Goal: Task Accomplishment & Management: Complete application form

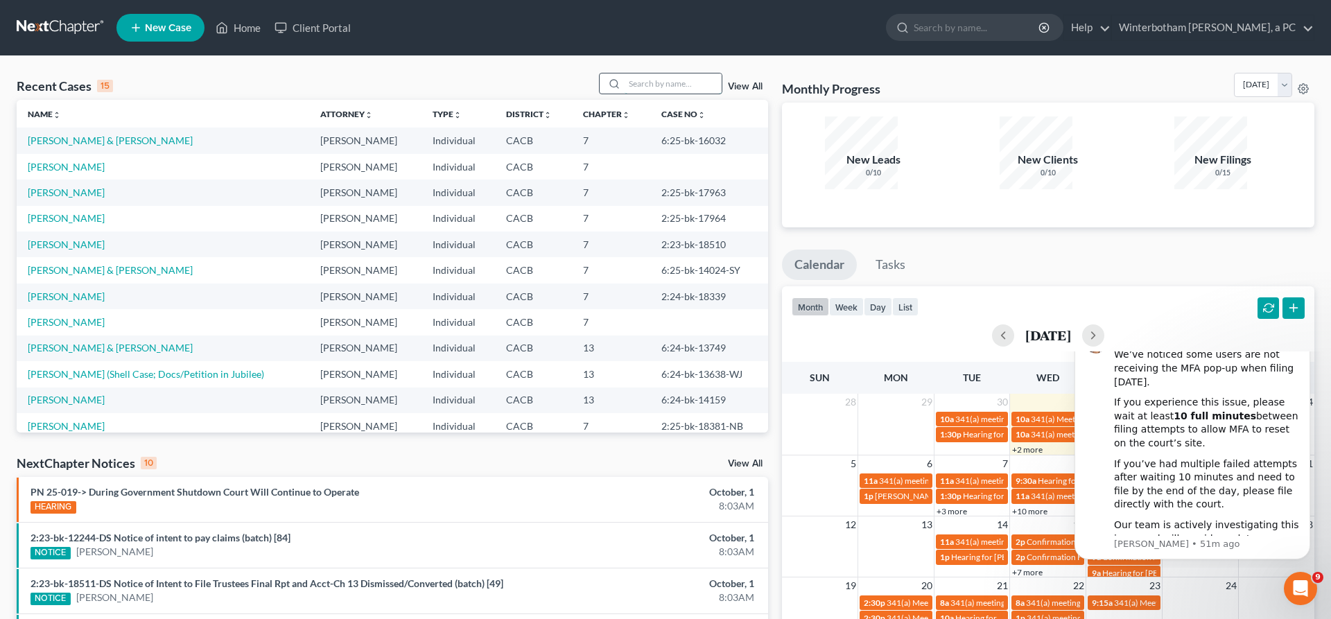
click at [674, 73] on input "search" at bounding box center [673, 83] width 97 height 20
type input "[PERSON_NAME]"
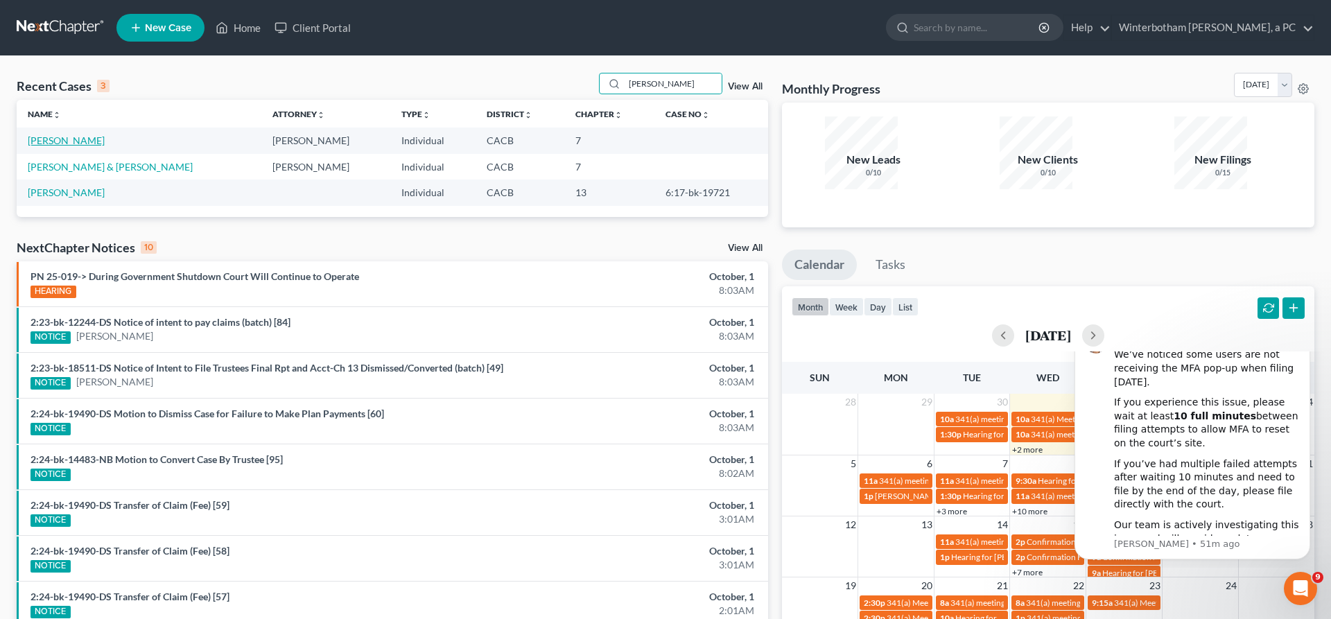
click at [61, 134] on link "[PERSON_NAME]" at bounding box center [66, 140] width 77 height 12
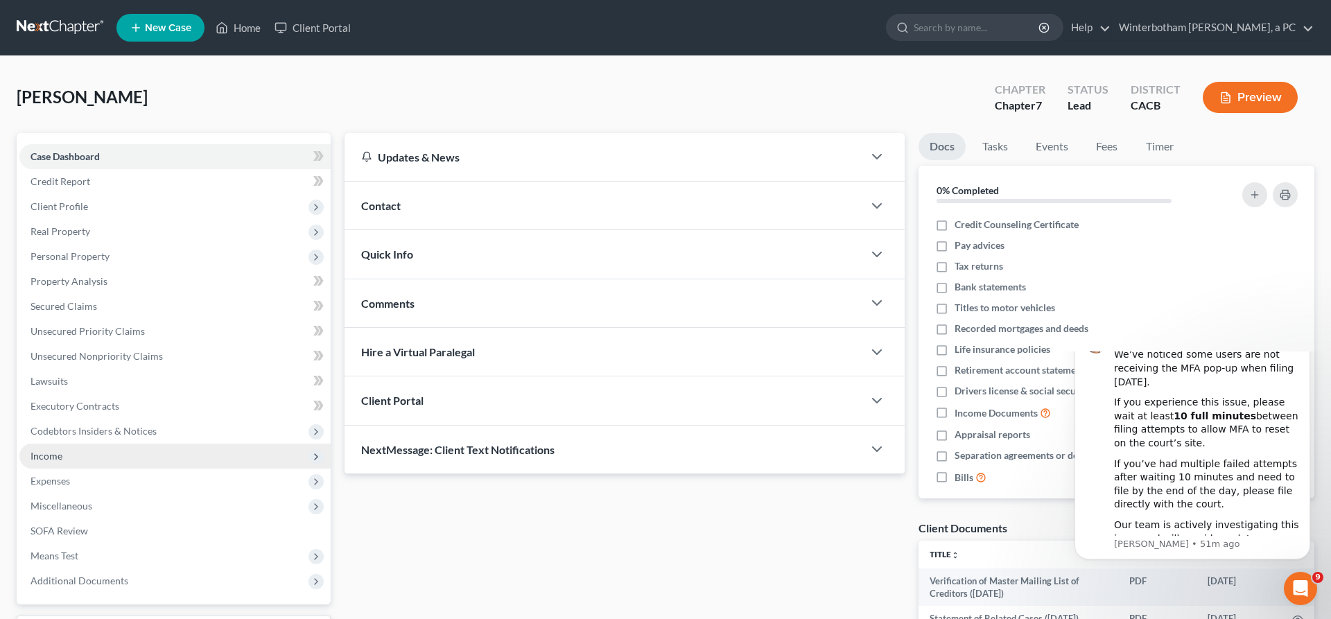
click at [62, 444] on span "Income" at bounding box center [174, 456] width 311 height 25
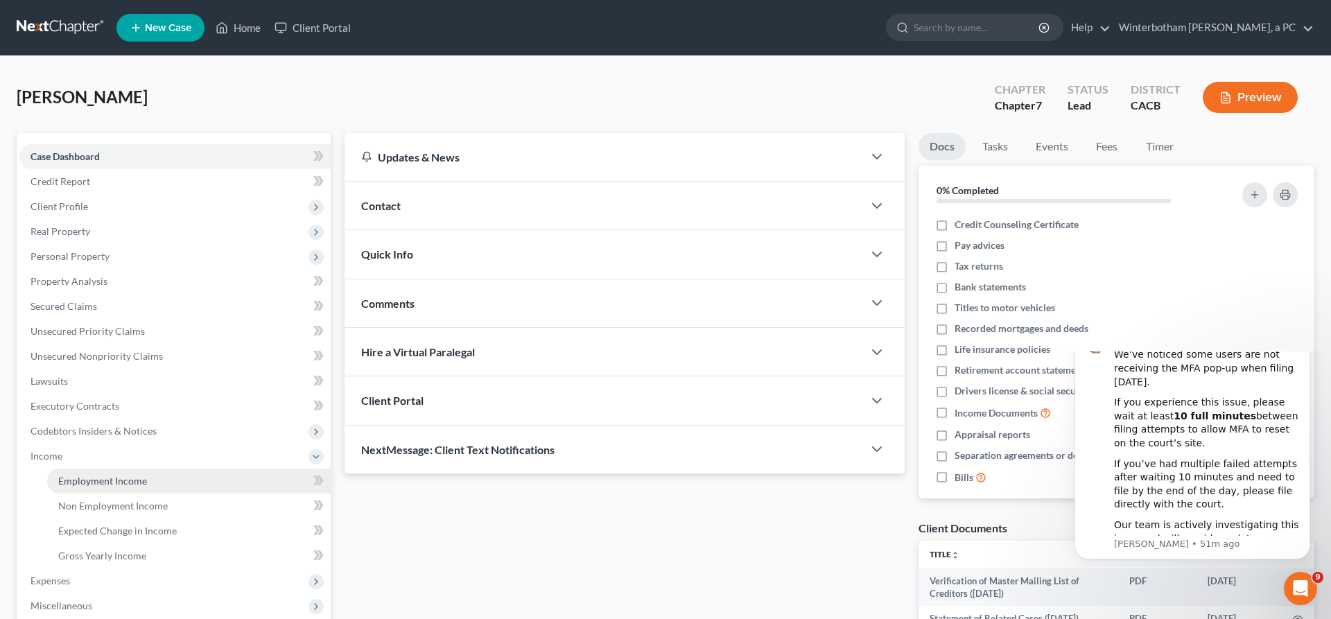
click at [89, 475] on span "Employment Income" at bounding box center [102, 481] width 89 height 12
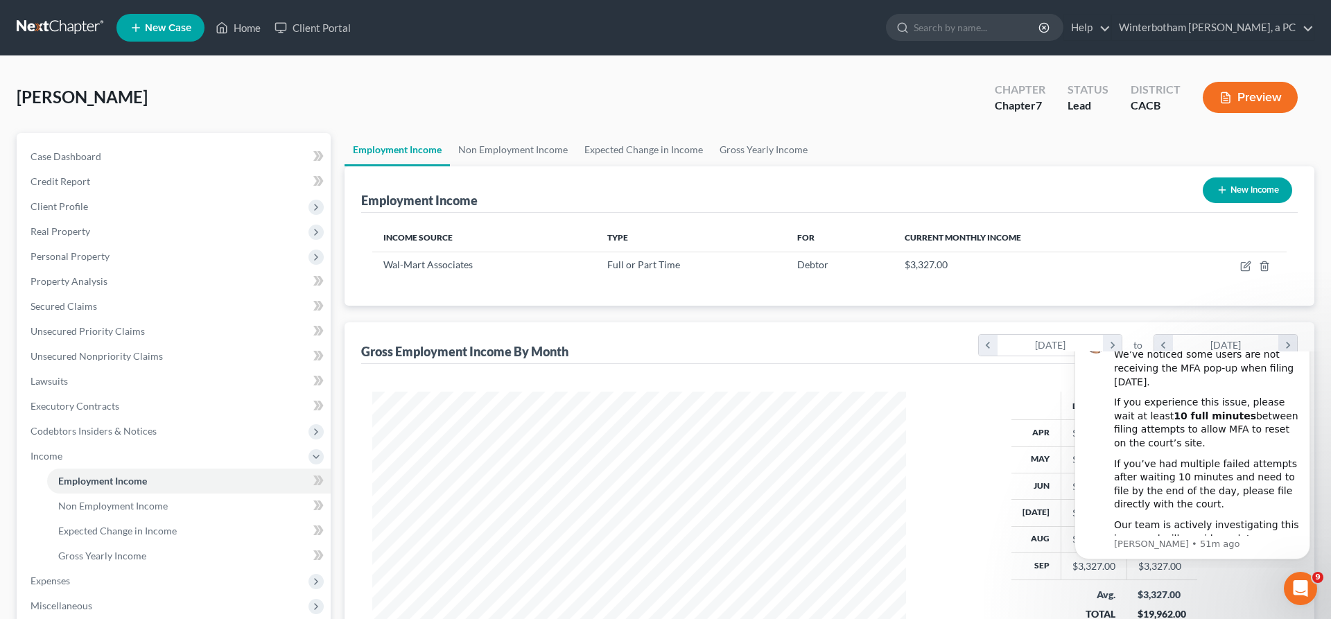
scroll to position [267, 561]
click at [1251, 261] on icon "button" at bounding box center [1245, 266] width 11 height 11
select select "0"
select select "4"
select select "0"
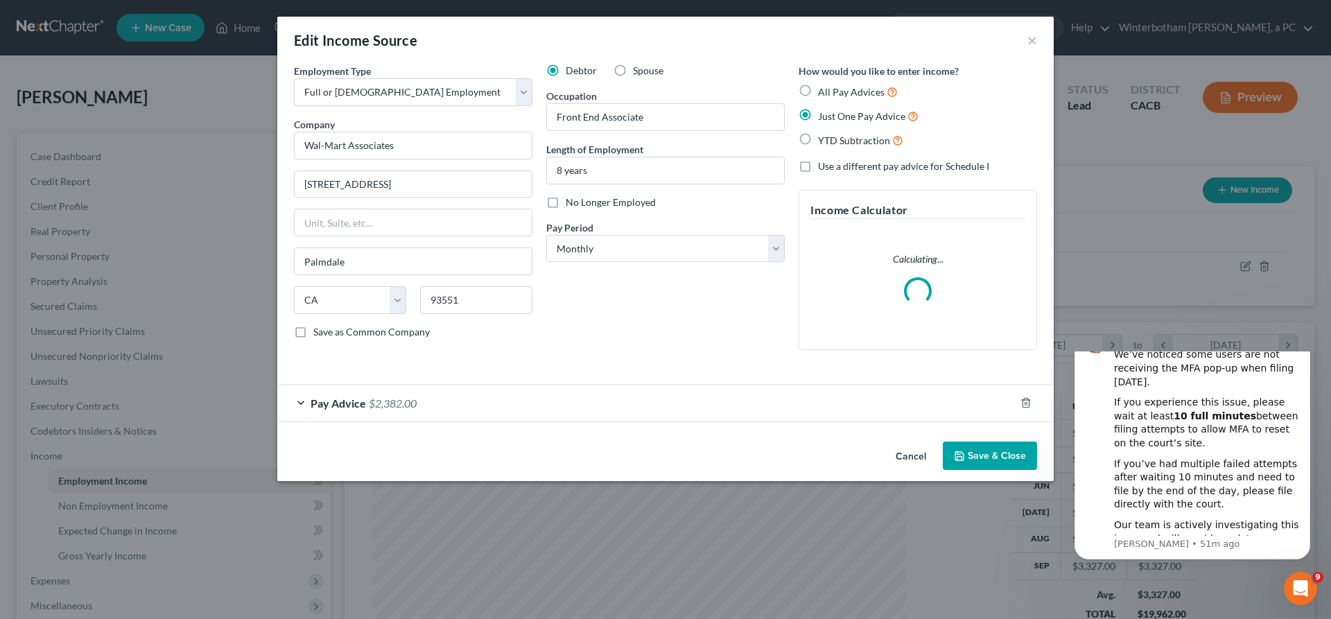
click at [1308, 326] on icon "Dismiss notification" at bounding box center [1307, 323] width 8 height 8
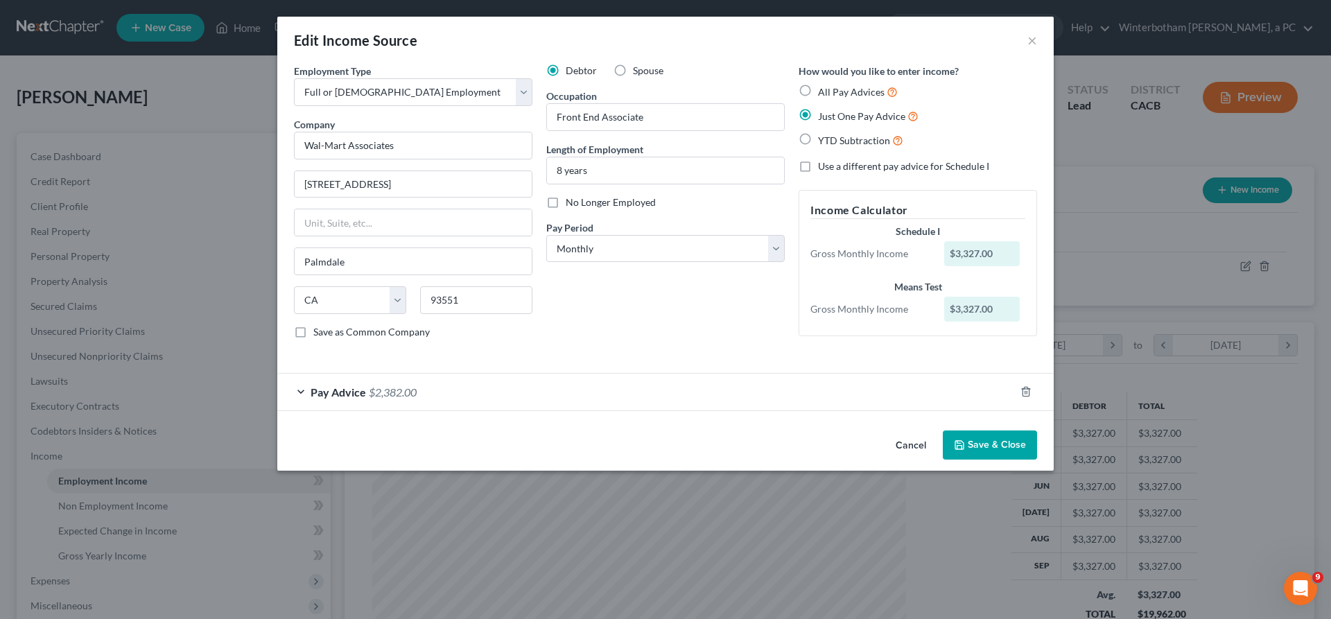
click at [569, 374] on div "Pay Advice $2,382.00" at bounding box center [646, 392] width 738 height 37
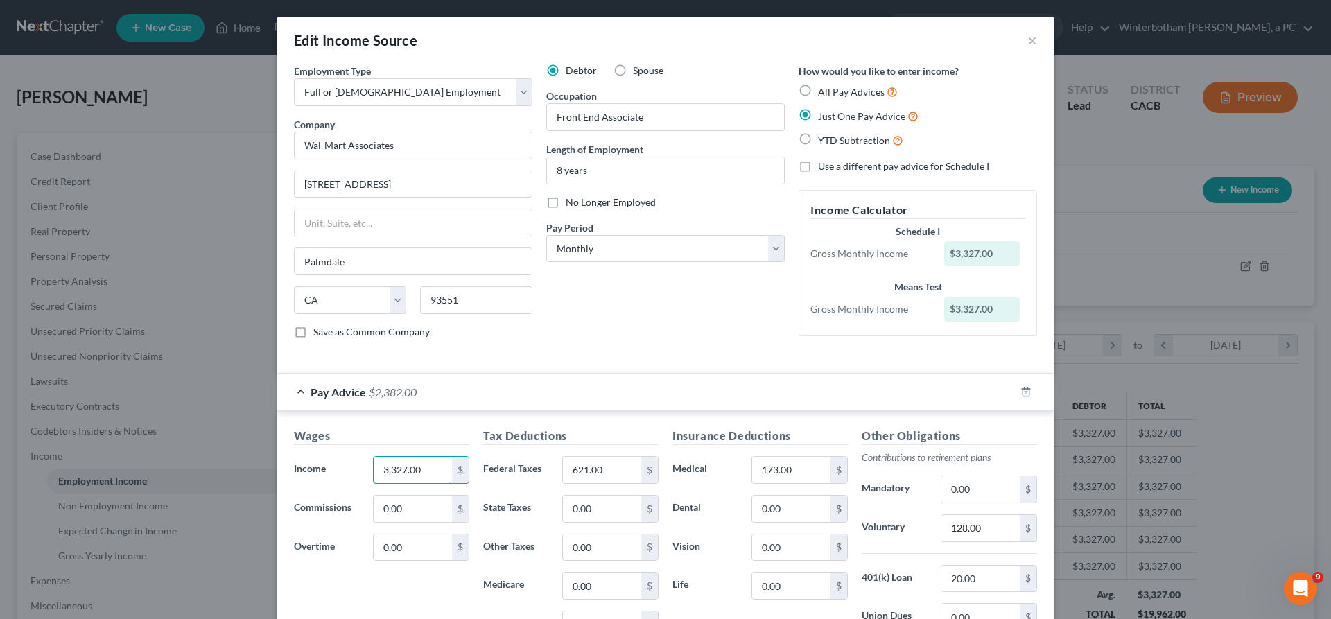
drag, startPoint x: 494, startPoint y: 352, endPoint x: 158, endPoint y: 333, distance: 336.1
click at [374, 457] on input "3,327.00" at bounding box center [413, 470] width 78 height 26
type input "1"
type input "1,719"
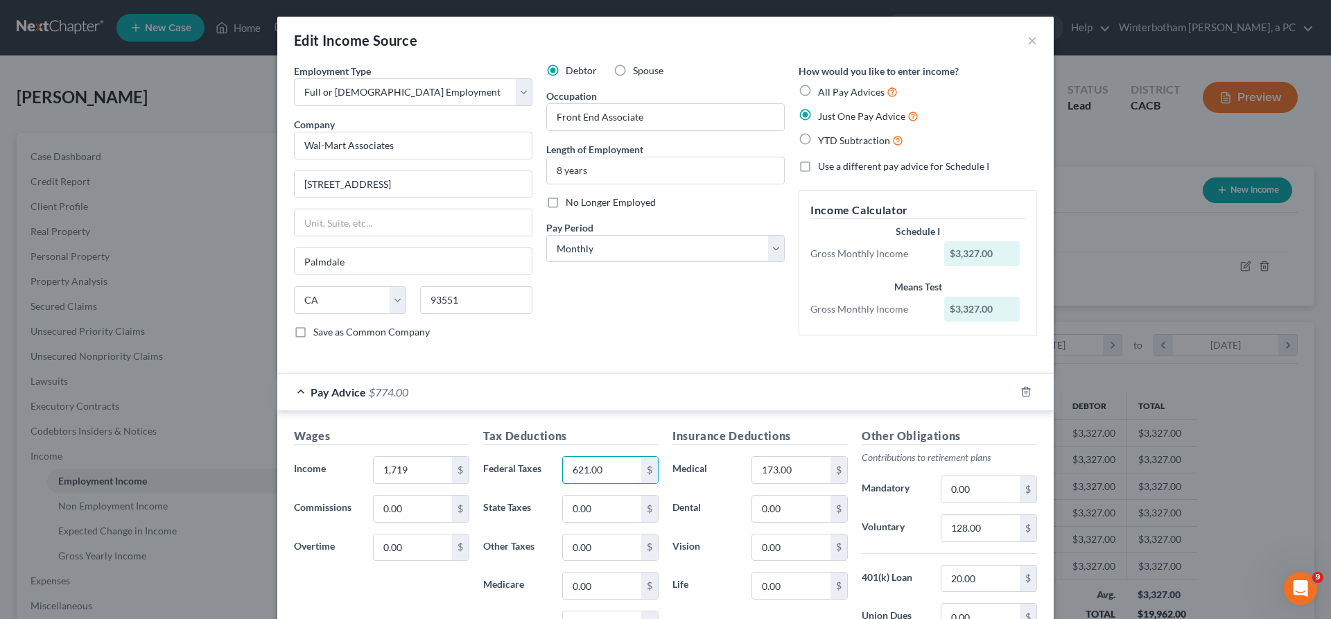
drag, startPoint x: 627, startPoint y: 356, endPoint x: 530, endPoint y: 364, distance: 97.4
click at [563, 457] on input "621.00" at bounding box center [602, 470] width 78 height 26
type input "2"
type input "292"
click at [711, 521] on div "Insurance Deductions Medical 173.00 $ Dental 0.00 $ Vision 0.00 $ Life 0.00 $" at bounding box center [759, 574] width 189 height 292
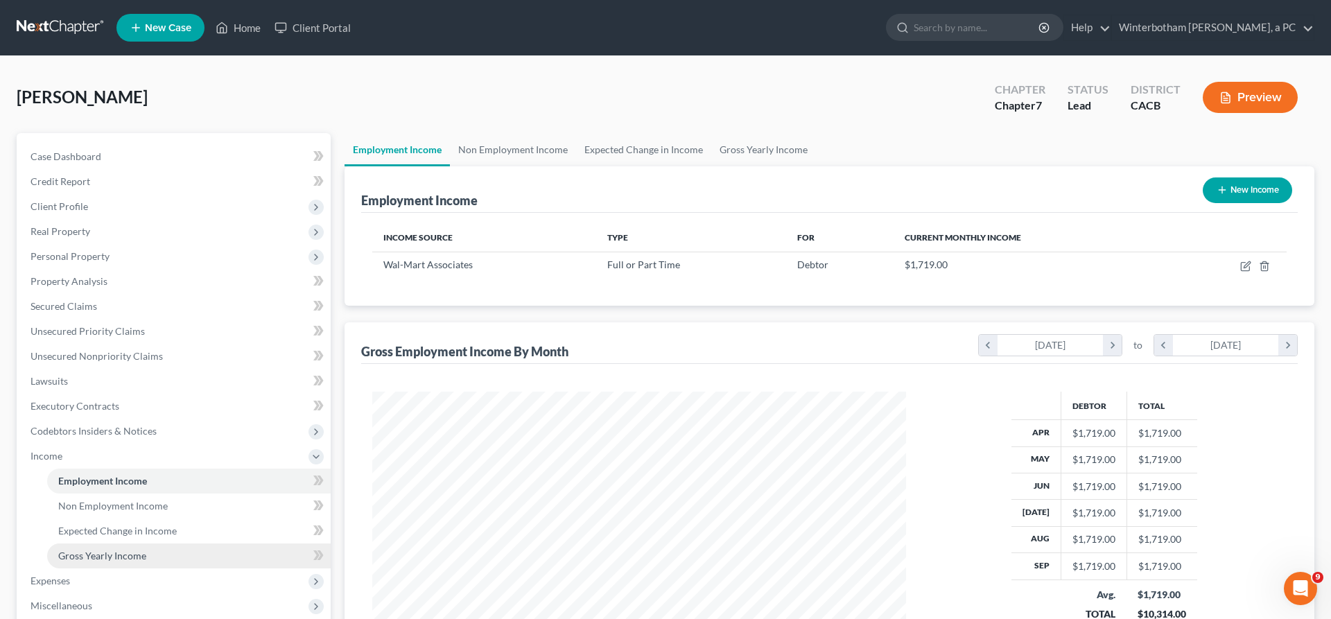
click at [94, 550] on span "Gross Yearly Income" at bounding box center [102, 556] width 88 height 12
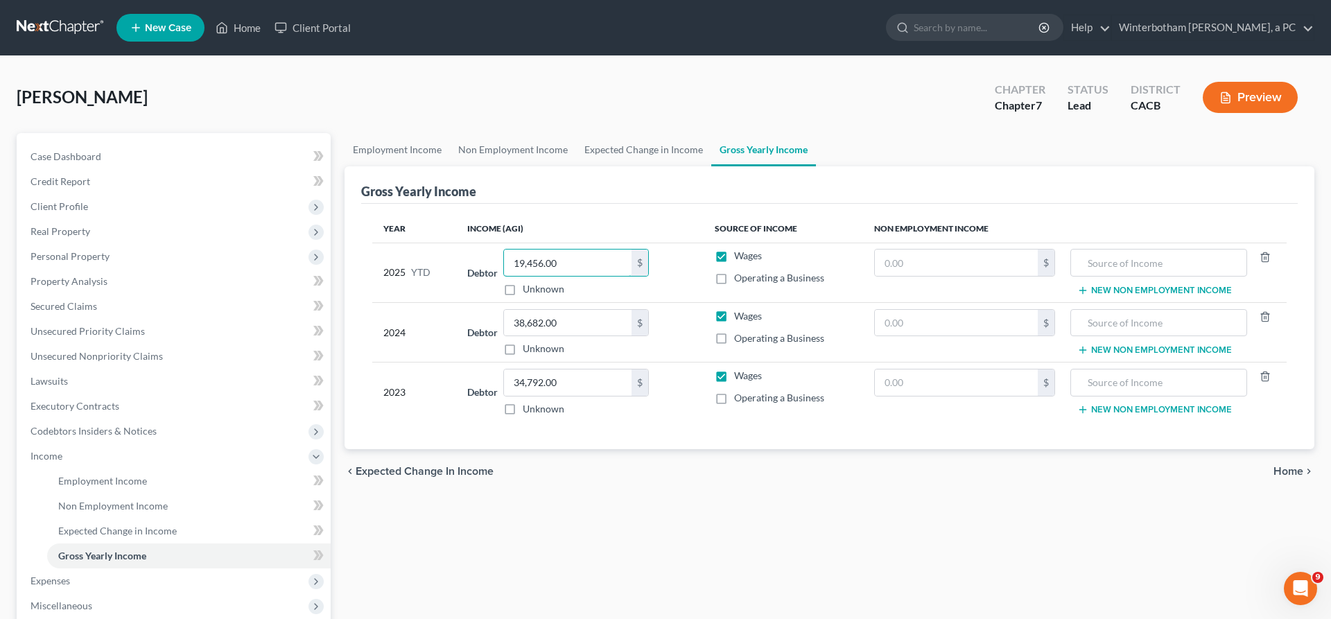
drag, startPoint x: 555, startPoint y: 207, endPoint x: 339, endPoint y: 200, distance: 215.7
click at [504, 250] on input "19,456.00" at bounding box center [568, 263] width 128 height 26
type input "0"
click at [937, 386] on div "Employment Income Non Employment Income Expected Change in Income Gross Yearly …" at bounding box center [830, 458] width 984 height 651
click at [582, 383] on div "Employment Income Non Employment Income Expected Change in Income Gross Yearly …" at bounding box center [830, 458] width 984 height 651
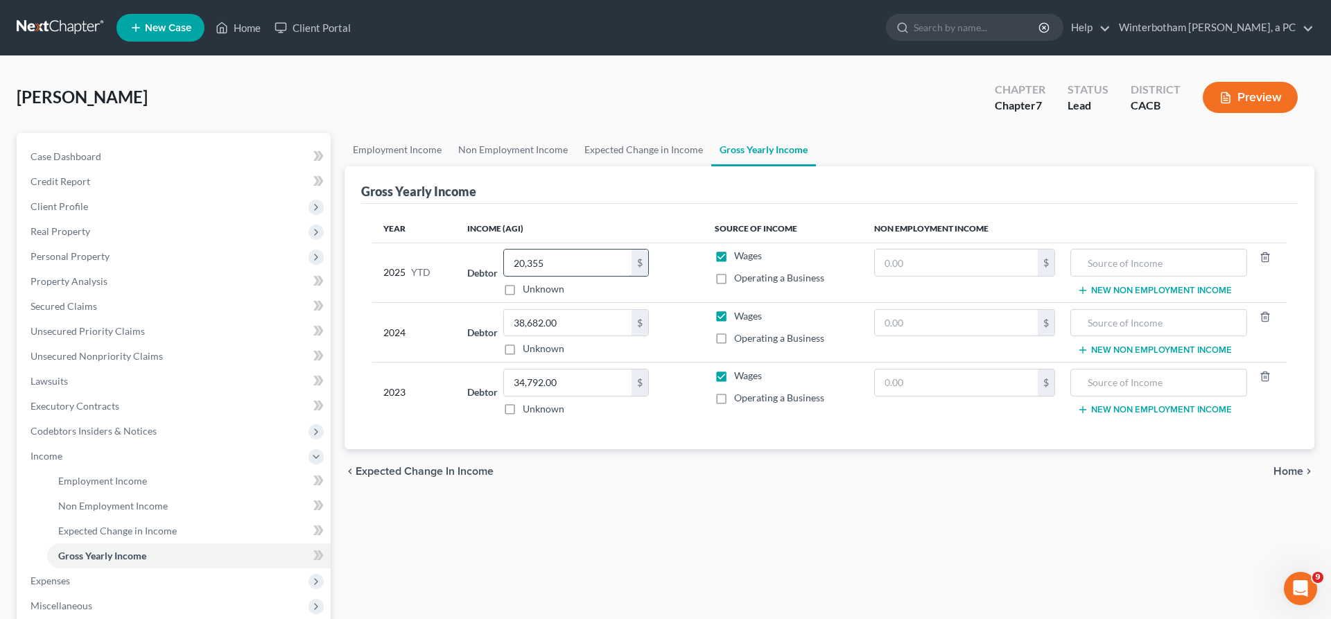
click at [520, 250] on input "20,355" at bounding box center [568, 263] width 128 height 26
click at [549, 250] on input "20,355" at bounding box center [568, 263] width 128 height 26
type input "20,355.00"
click at [627, 408] on div "Employment Income Non Employment Income Expected Change in Income Gross Yearly …" at bounding box center [830, 458] width 984 height 651
click at [87, 568] on span "Expenses" at bounding box center [174, 580] width 311 height 25
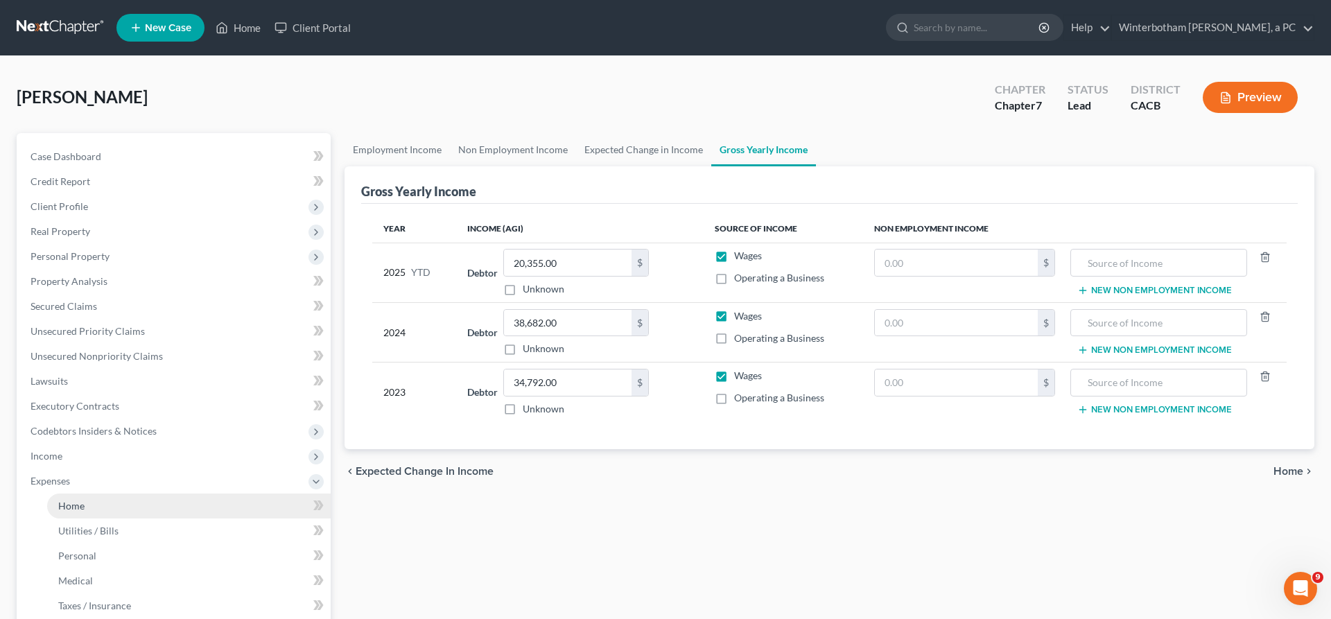
click at [102, 494] on link "Home" at bounding box center [189, 506] width 284 height 25
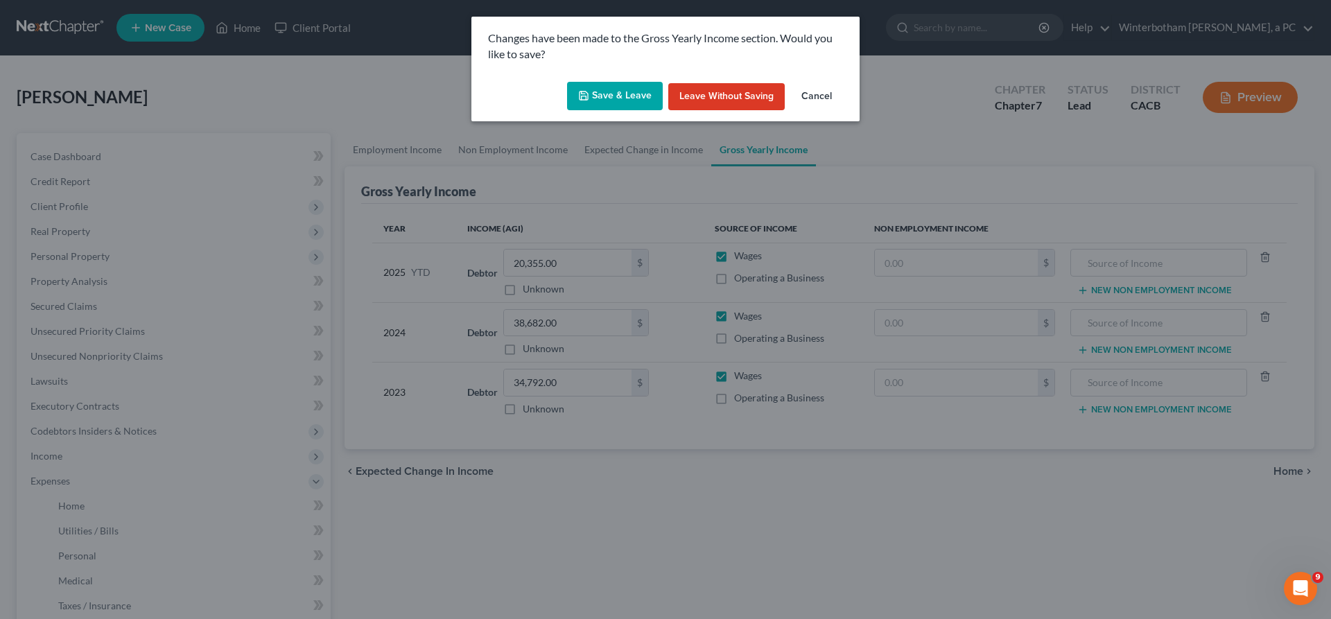
click at [614, 82] on button "Save & Leave" at bounding box center [615, 96] width 96 height 29
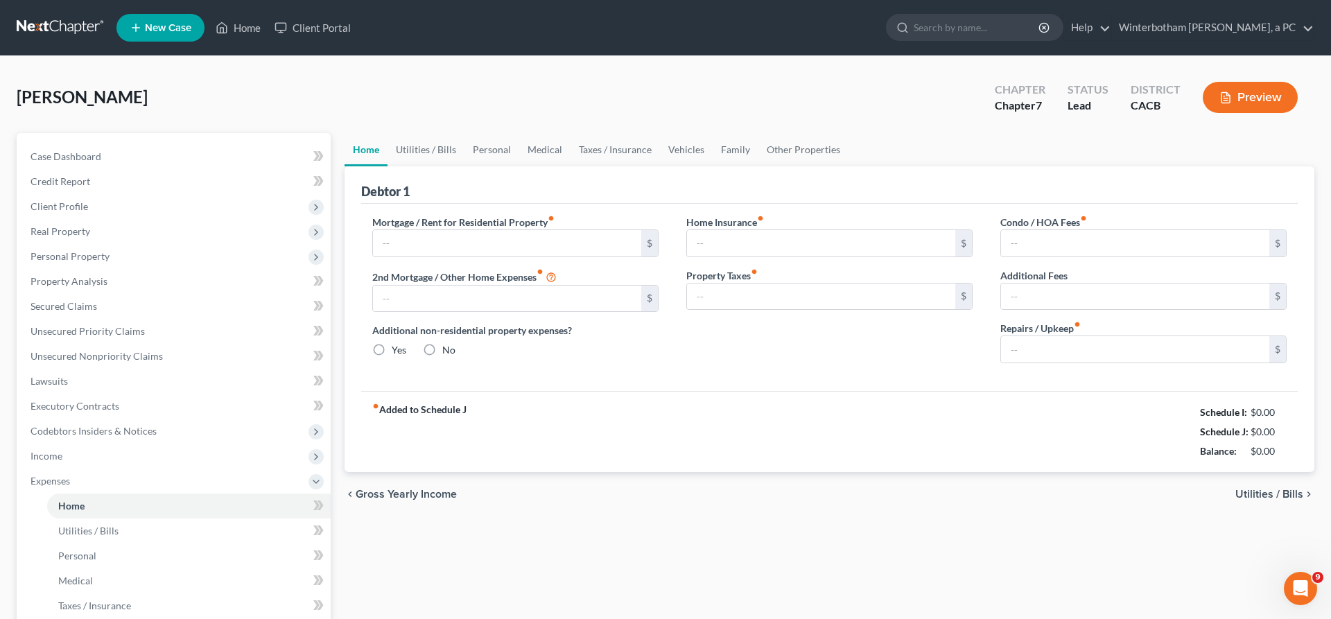
type input "750.00"
type input "0.00"
radio input "true"
type input "0.00"
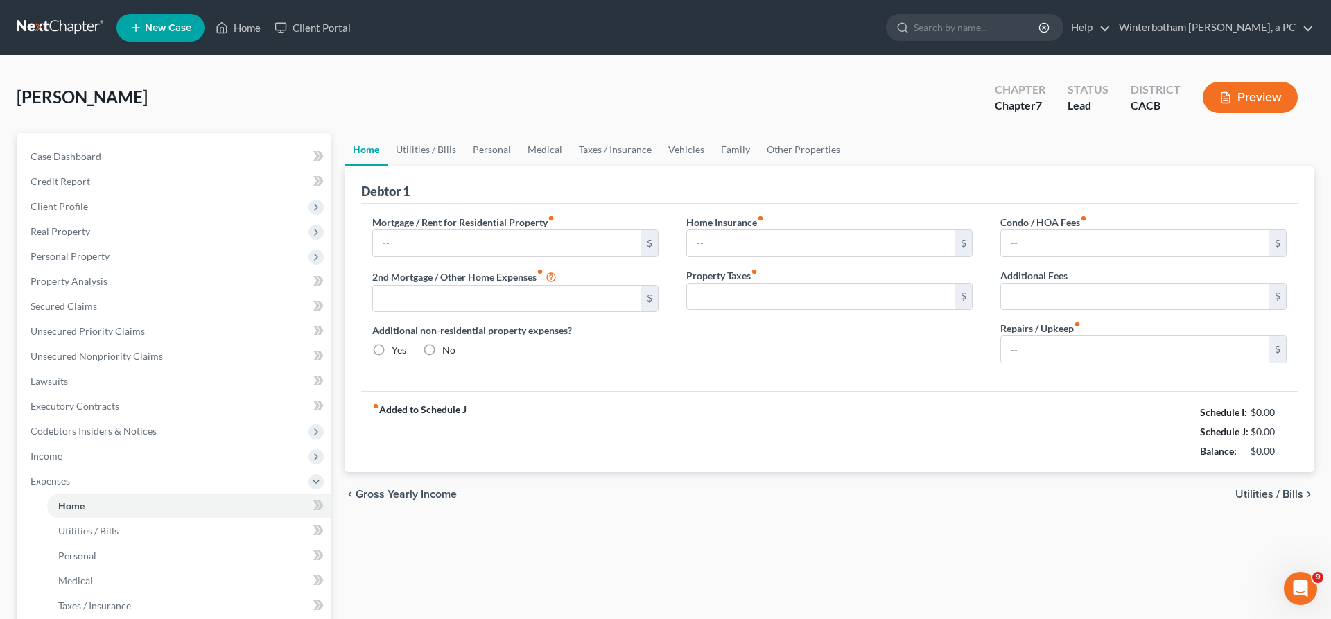
type input "0.00"
click at [209, 21] on link "Home" at bounding box center [238, 27] width 59 height 25
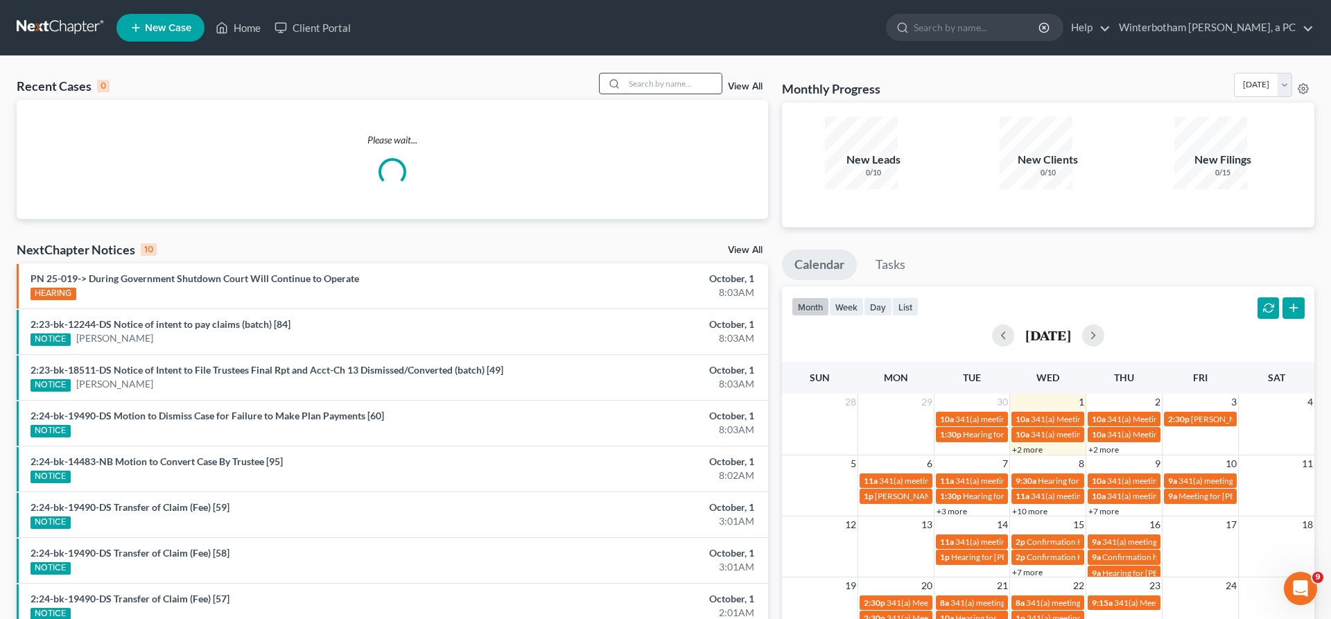
click at [672, 73] on input "search" at bounding box center [673, 83] width 97 height 20
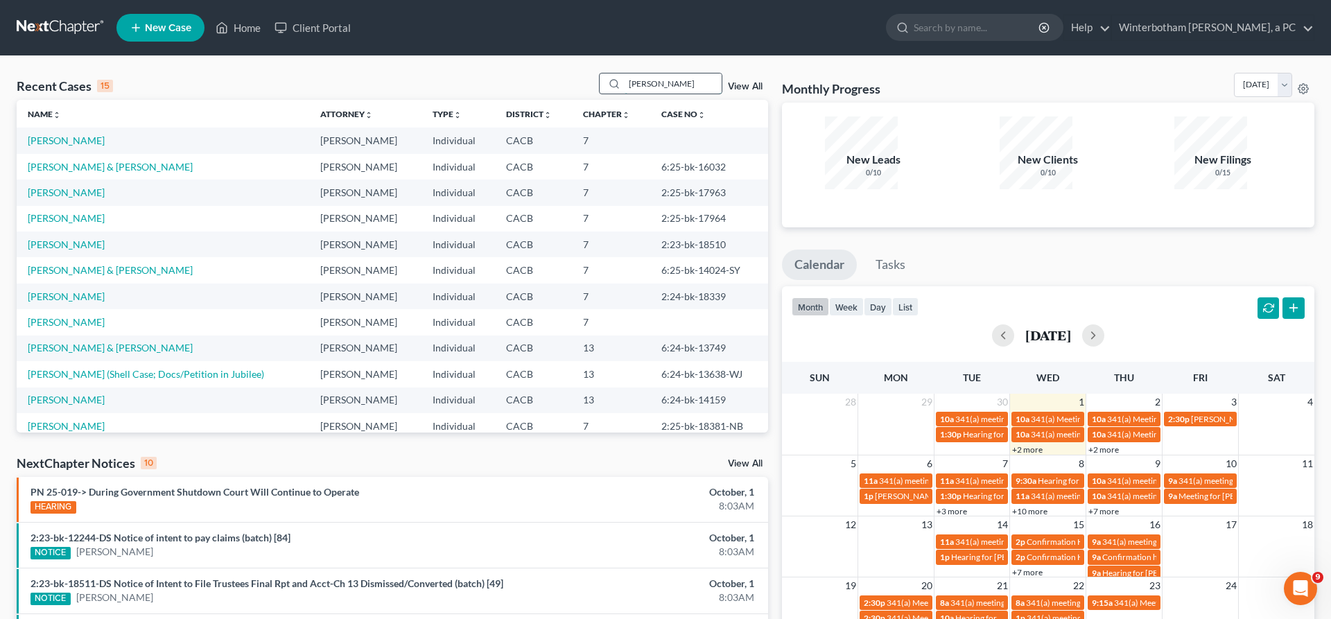
type input "[PERSON_NAME]"
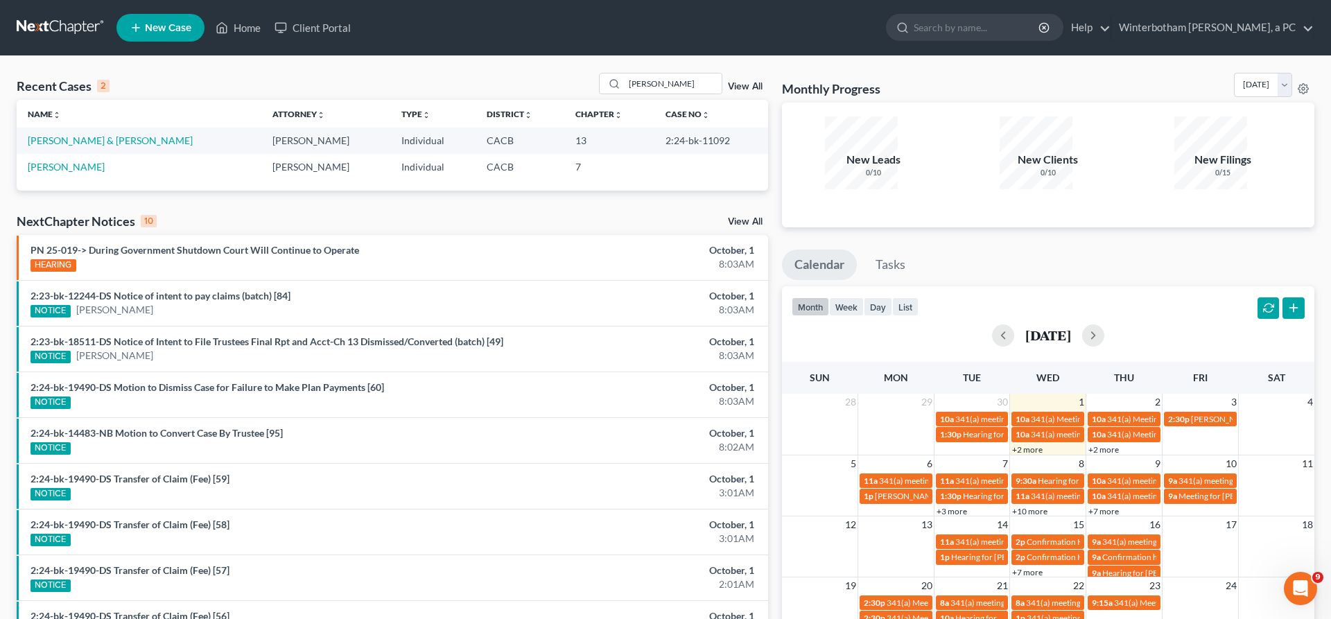
click at [73, 128] on td "[PERSON_NAME] & [PERSON_NAME]" at bounding box center [139, 141] width 245 height 26
click at [74, 134] on link "[PERSON_NAME] & [PERSON_NAME]" at bounding box center [110, 140] width 165 height 12
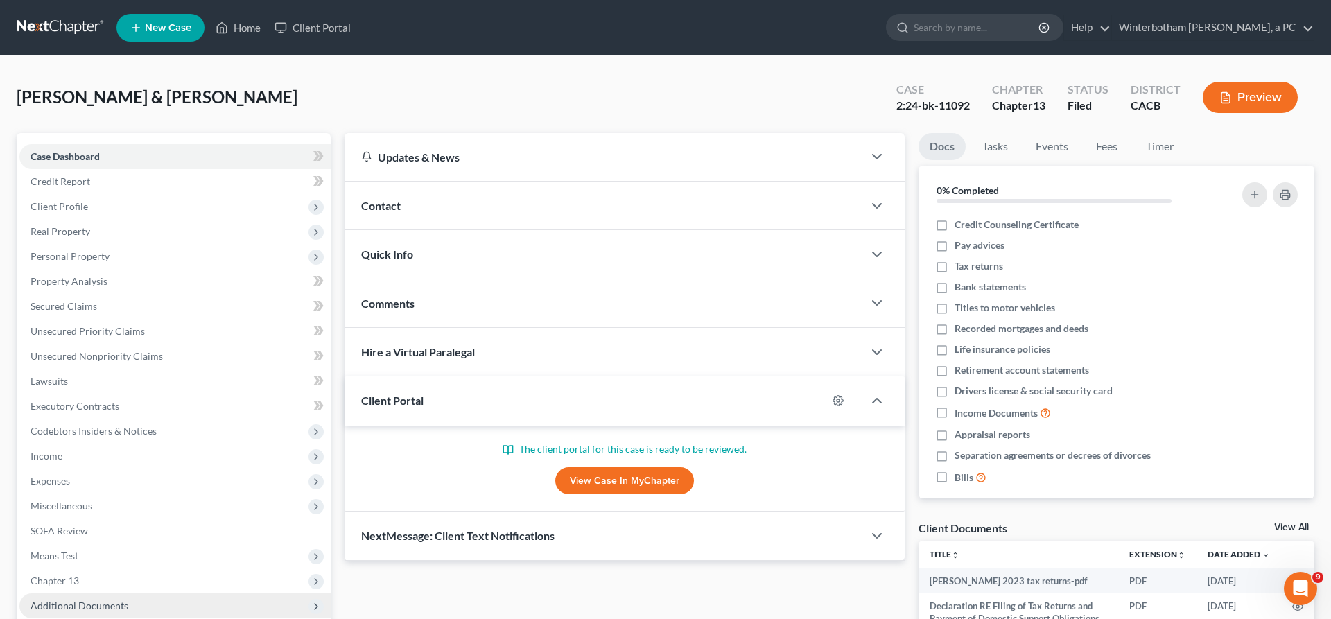
click at [87, 600] on span "Additional Documents" at bounding box center [80, 606] width 98 height 12
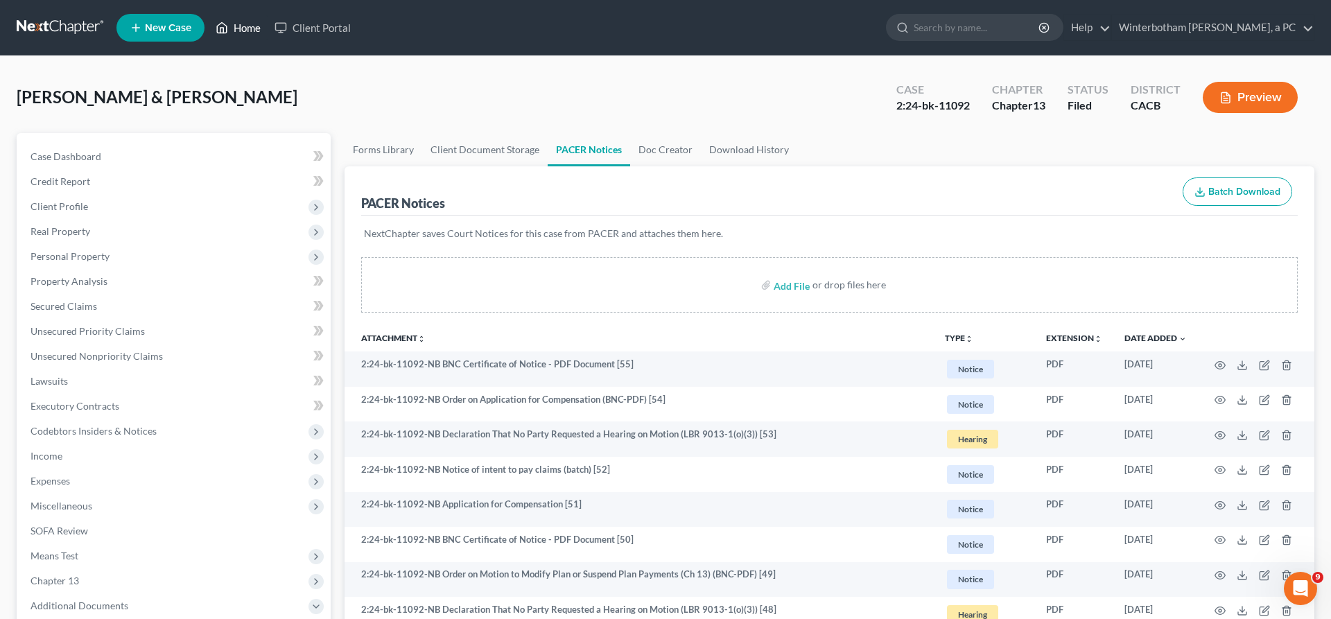
click at [209, 23] on link "Home" at bounding box center [238, 27] width 59 height 25
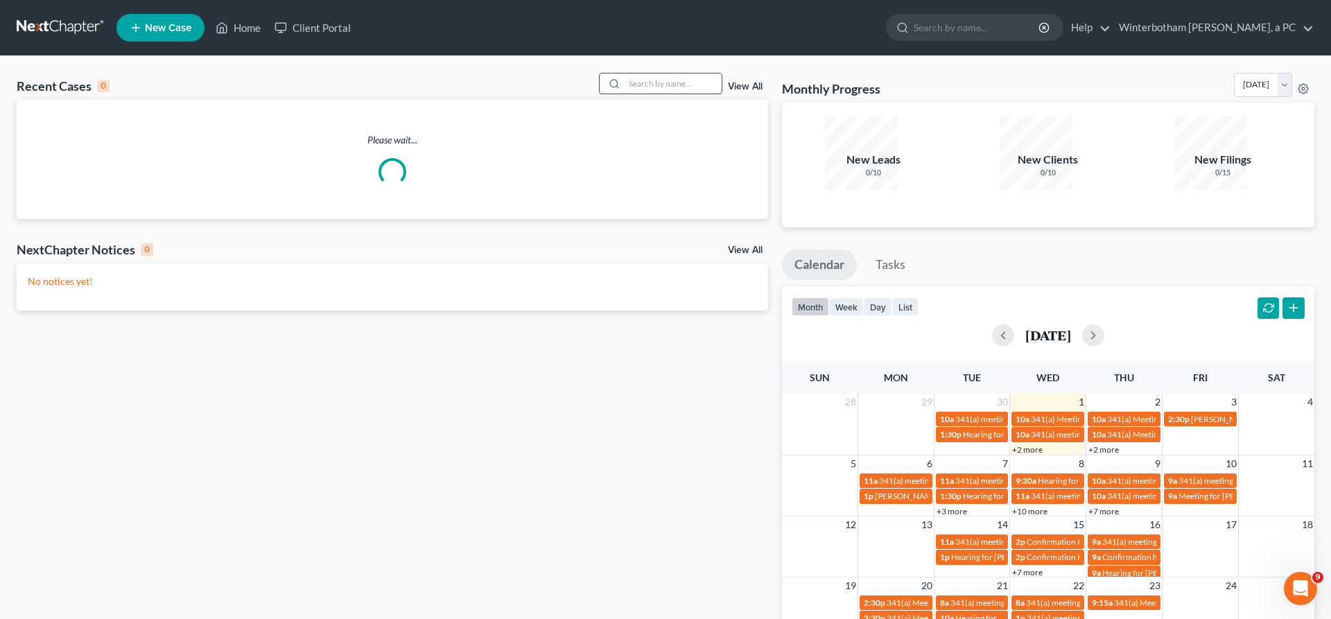
click at [672, 73] on input "search" at bounding box center [673, 83] width 97 height 20
type input "[PERSON_NAME]"
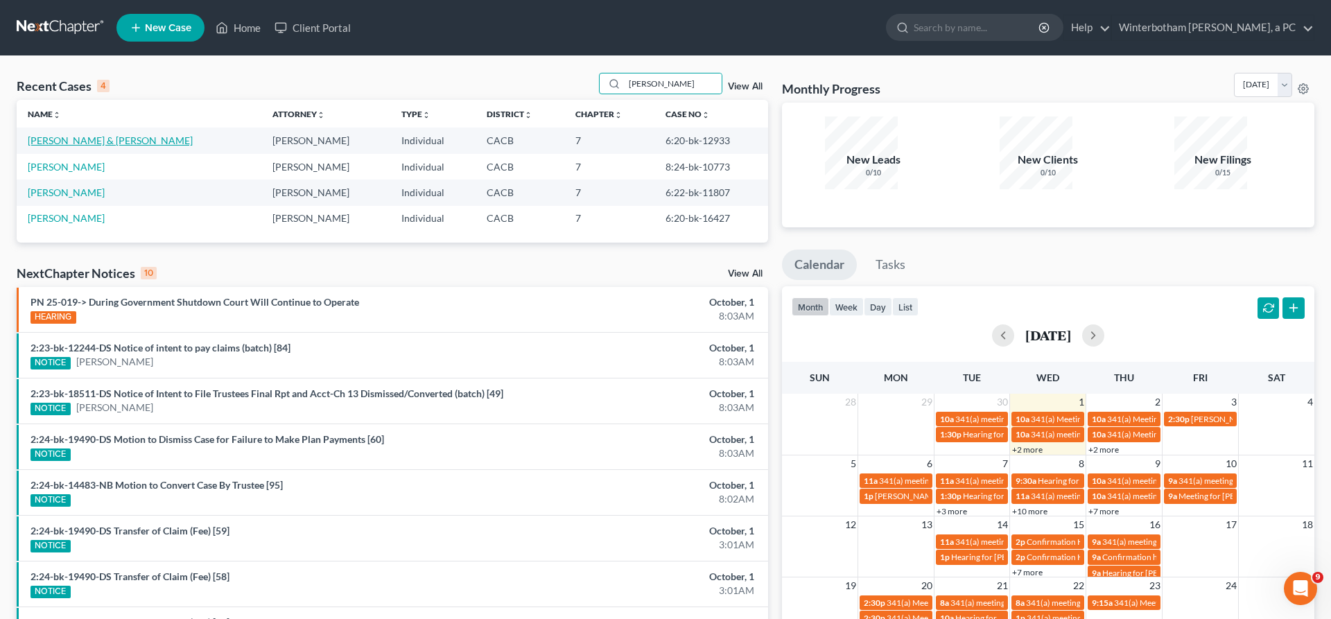
click at [78, 134] on link "[PERSON_NAME] & [PERSON_NAME]" at bounding box center [110, 140] width 165 height 12
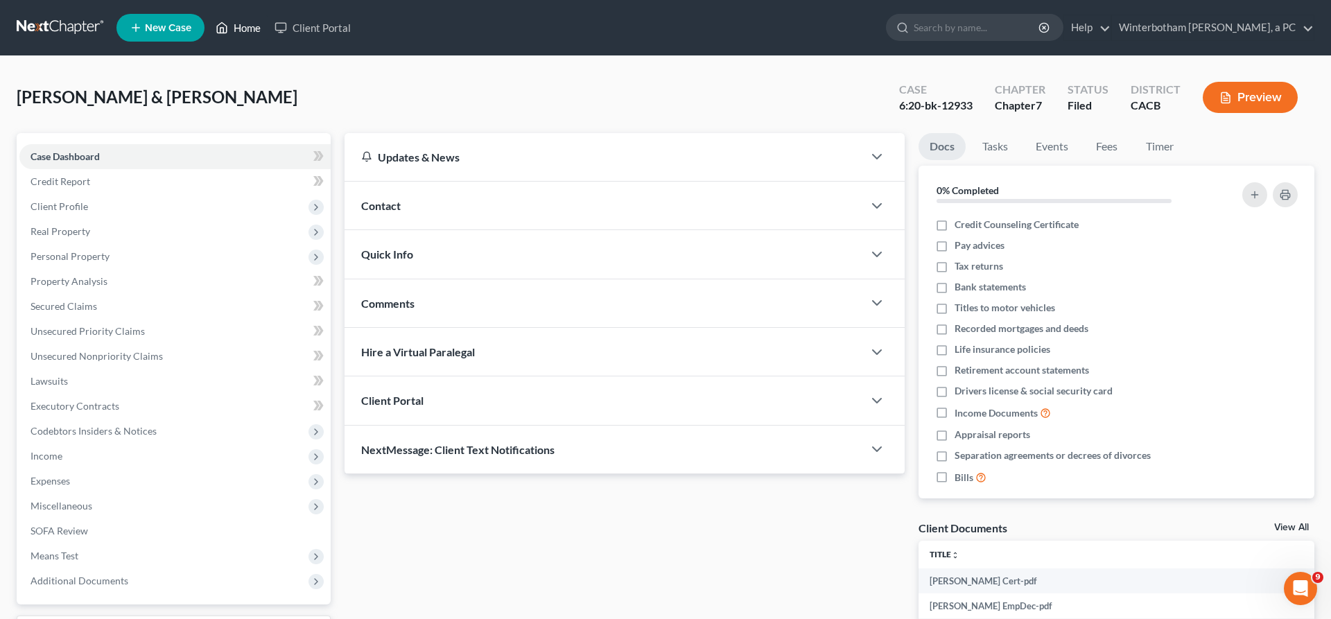
click at [209, 21] on link "Home" at bounding box center [238, 27] width 59 height 25
